Goal: Transaction & Acquisition: Purchase product/service

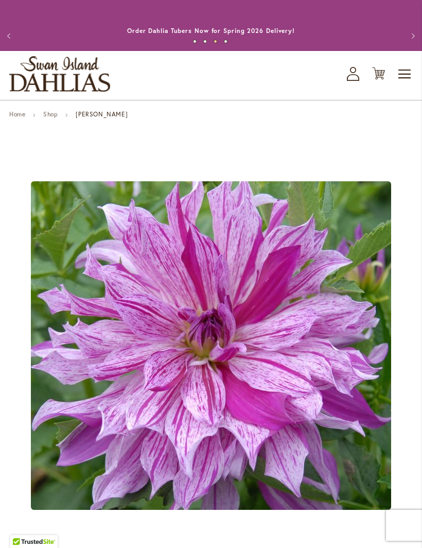
click at [49, 118] on link "Shop" at bounding box center [50, 114] width 14 height 8
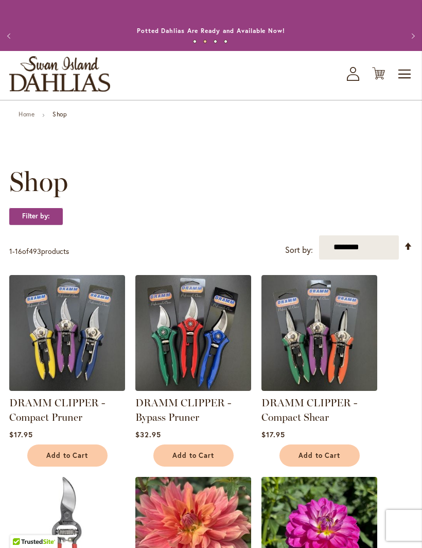
click at [13, 42] on button "Previous" at bounding box center [10, 36] width 21 height 21
click at [406, 84] on span "Toggle Nav" at bounding box center [404, 74] width 15 height 21
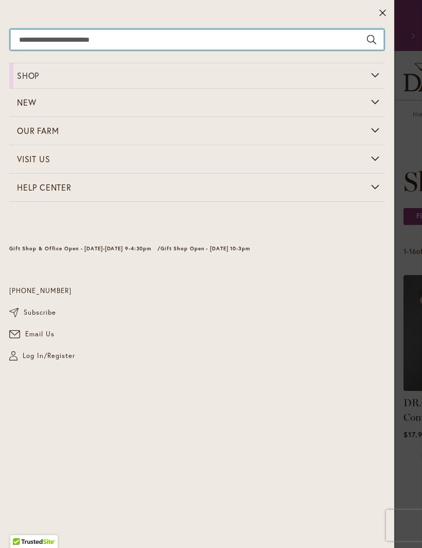
click at [40, 33] on input "Search" at bounding box center [197, 39] width 374 height 21
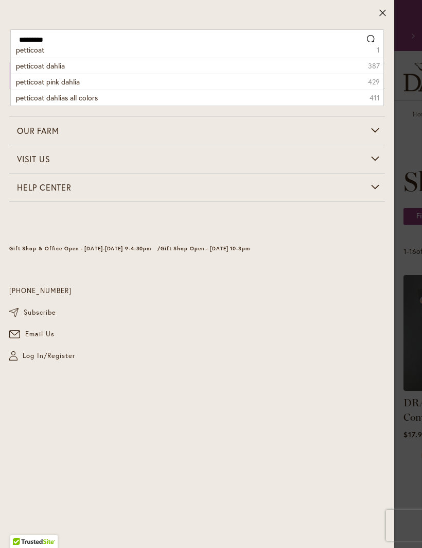
click at [77, 81] on span "petticoat pink dahlia" at bounding box center [48, 82] width 64 height 10
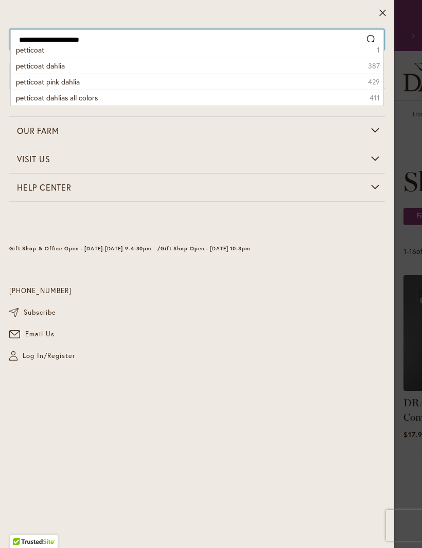
type input "**********"
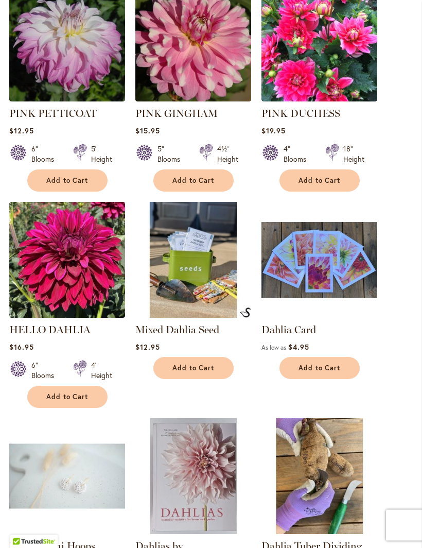
scroll to position [397, 0]
